Goal: Use online tool/utility: Utilize a website feature to perform a specific function

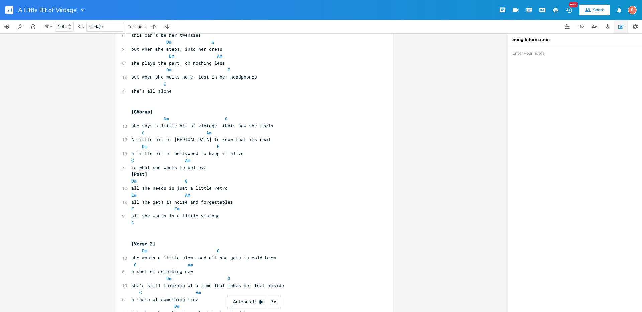
scroll to position [205, 0]
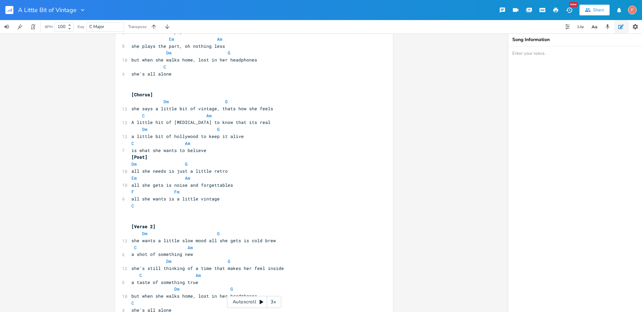
click at [158, 172] on span "all she needs is just a little retro" at bounding box center [179, 171] width 96 height 6
type textarea "wants"
click at [156, 199] on span "all she wants is a little vintage" at bounding box center [175, 199] width 88 height 6
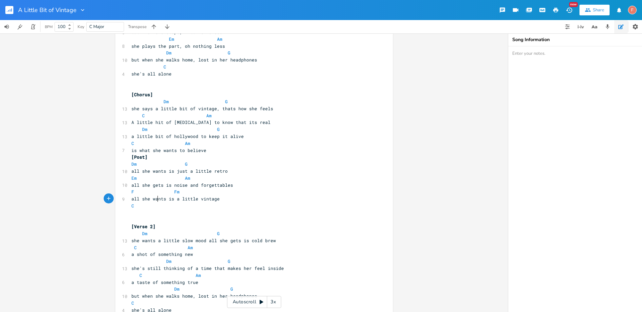
click at [156, 199] on span "all she wants is a little vintage" at bounding box center [175, 199] width 88 height 6
type textarea "needs"
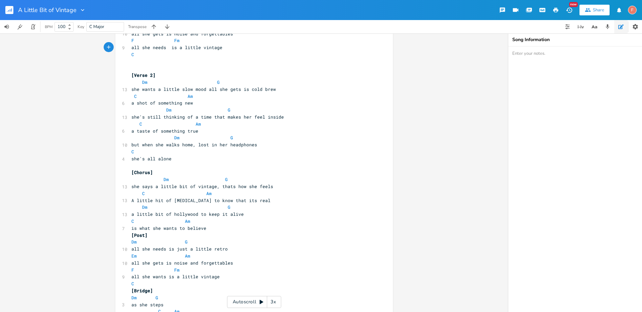
scroll to position [357, 0]
click at [176, 118] on span "she's still thinking of a time that makes her feel inside" at bounding box center [207, 116] width 152 height 6
click at [194, 117] on span "she's still thinking of a time that makes her feel inside" at bounding box center [207, 116] width 152 height 6
type textarea "that"
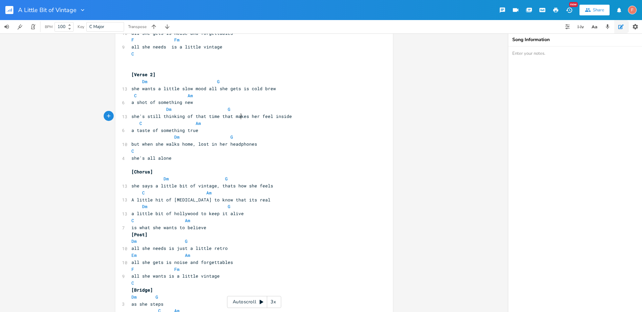
click at [238, 118] on span "she's still thinking of that time that makes her feel inside" at bounding box center [211, 116] width 160 height 6
type textarea "d"
click at [157, 248] on span "all she needs is just a little retro" at bounding box center [179, 248] width 96 height 6
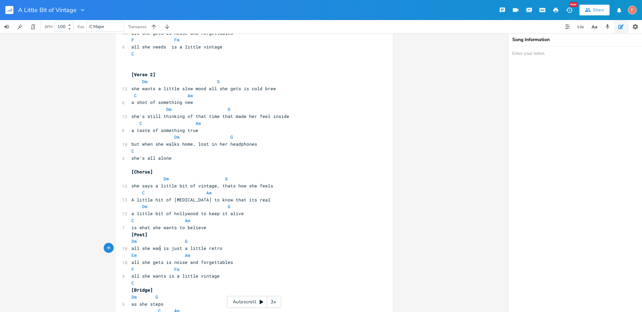
type textarea "wants"
click at [158, 277] on span "all she wants is a little vintage" at bounding box center [175, 276] width 88 height 6
type textarea "needs"
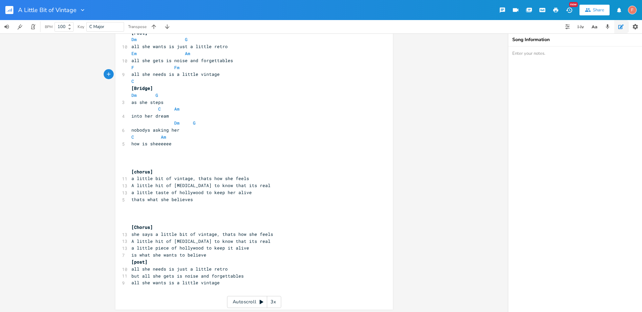
scroll to position [560, 0]
